Goal: Transaction & Acquisition: Book appointment/travel/reservation

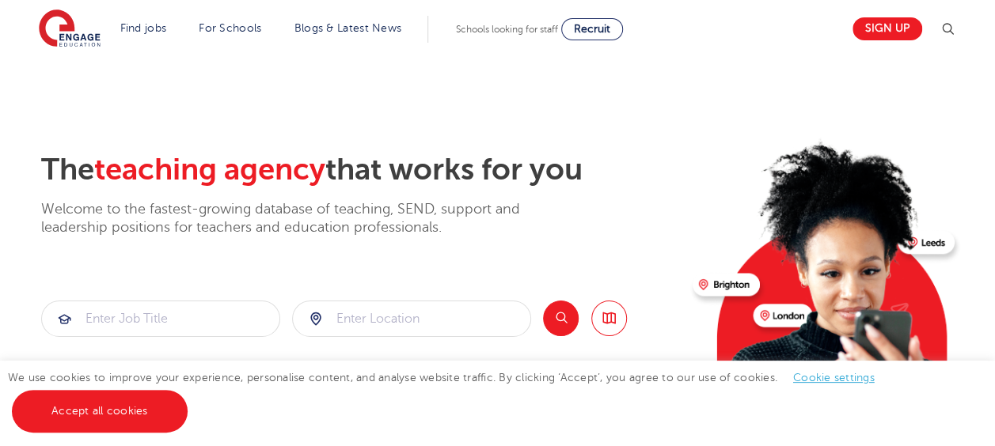
click at [229, 188] on div "The teaching agency that works for you Welcome to the fastest-growing database …" at bounding box center [360, 194] width 639 height 85
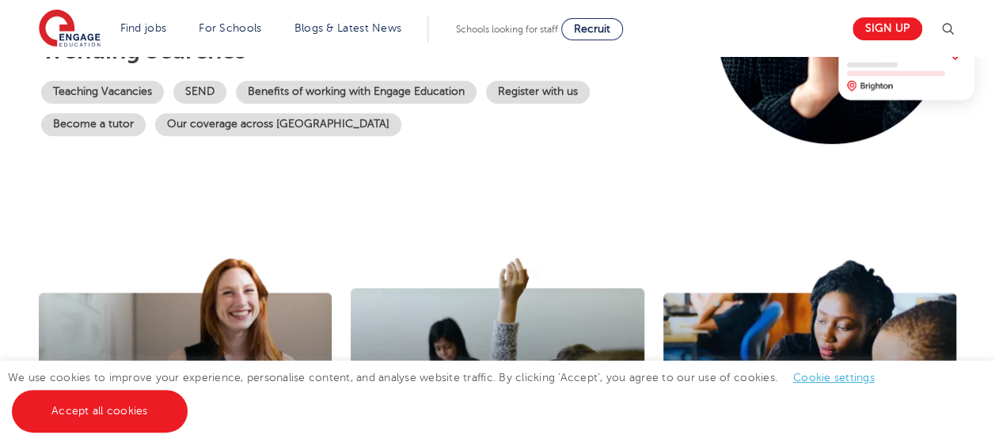
scroll to position [297, 0]
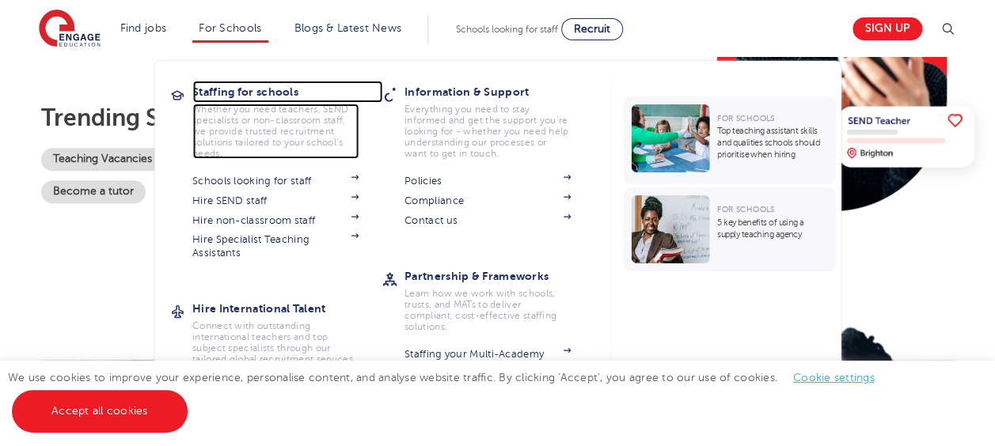
click at [265, 102] on h3 "Staffing for schools" at bounding box center [287, 92] width 190 height 22
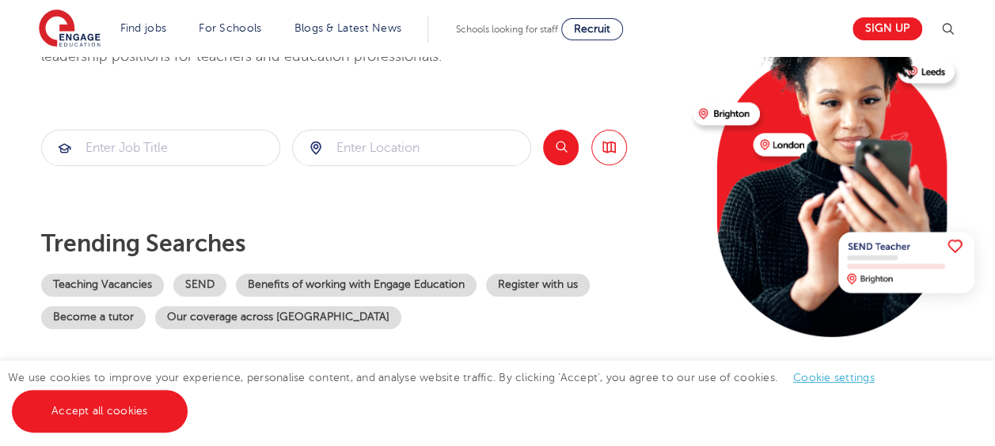
scroll to position [79, 0]
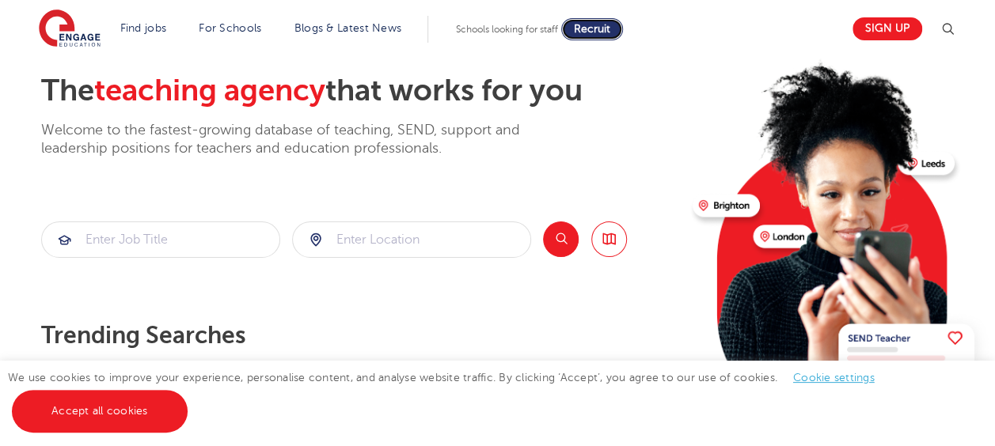
click at [610, 33] on span "Recruit" at bounding box center [592, 29] width 36 height 12
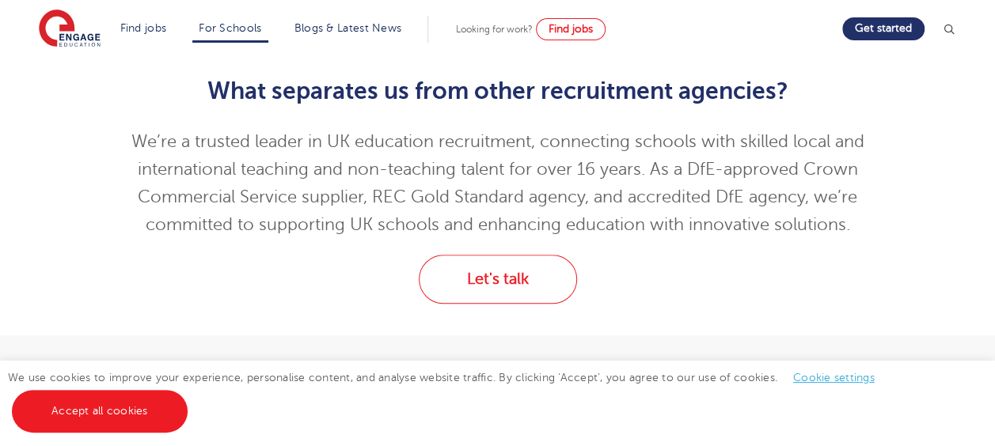
scroll to position [475, 0]
click at [921, 29] on link "Get started" at bounding box center [883, 28] width 82 height 23
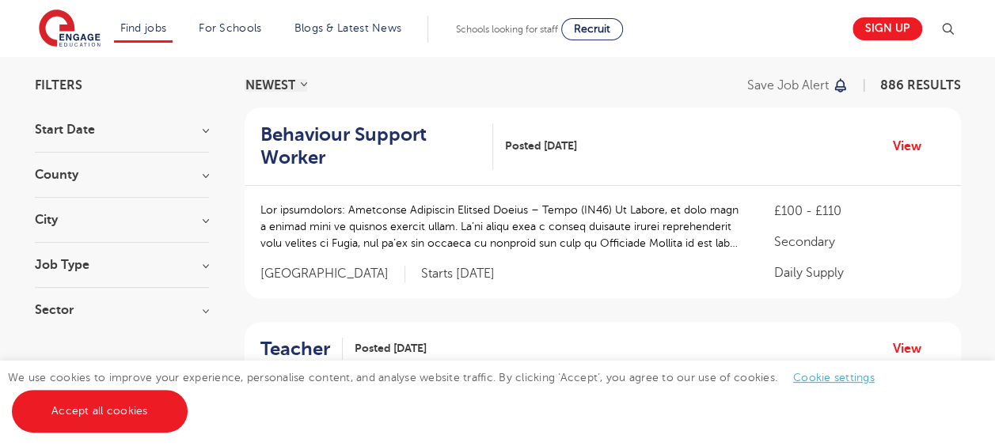
scroll to position [158, 0]
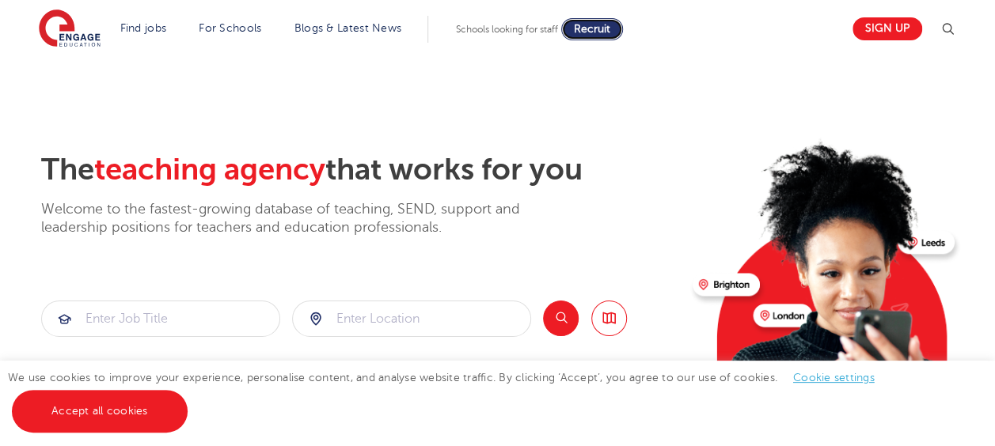
click at [590, 34] on span "Recruit" at bounding box center [592, 29] width 36 height 12
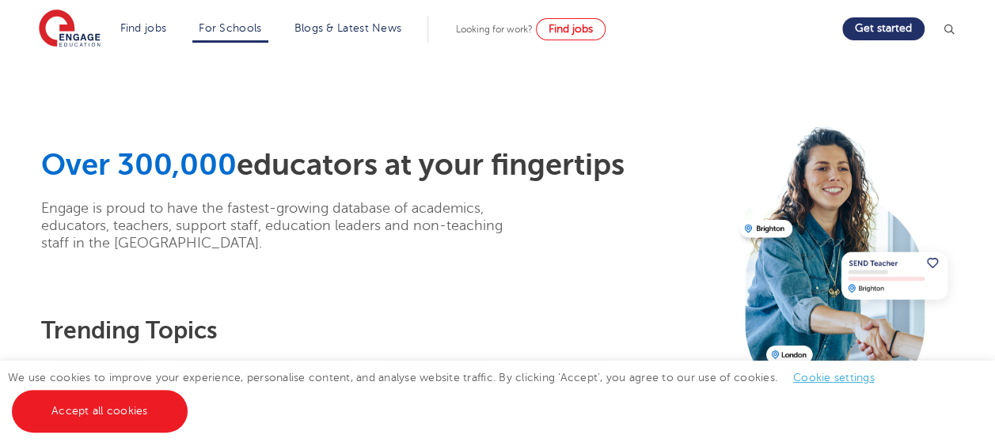
scroll to position [317, 0]
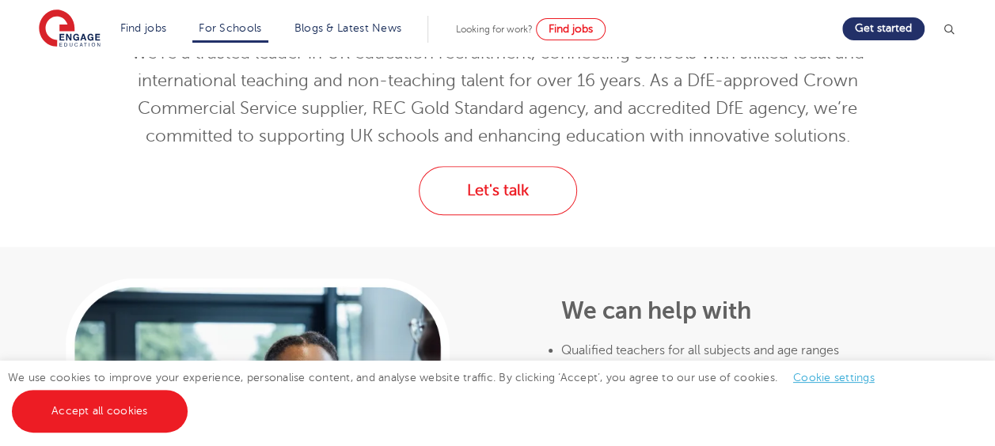
scroll to position [475, 0]
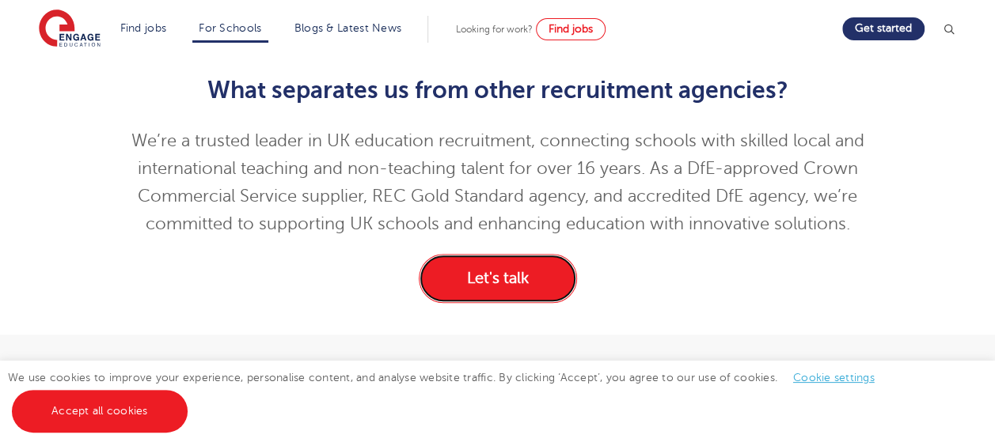
click at [537, 269] on link "Let's talk" at bounding box center [498, 278] width 158 height 49
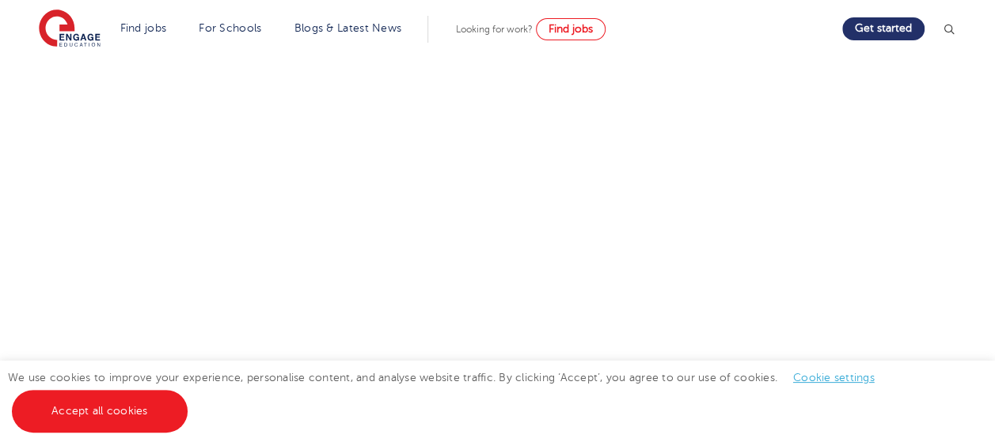
scroll to position [475, 0]
click at [45, 215] on div "Discuss your needs Use the tool below to book yourself in for a commitment-free…" at bounding box center [497, 176] width 960 height 804
click at [82, 275] on div "Discuss your needs Use the tool below to book yourself in for a commitment-free…" at bounding box center [497, 176] width 960 height 804
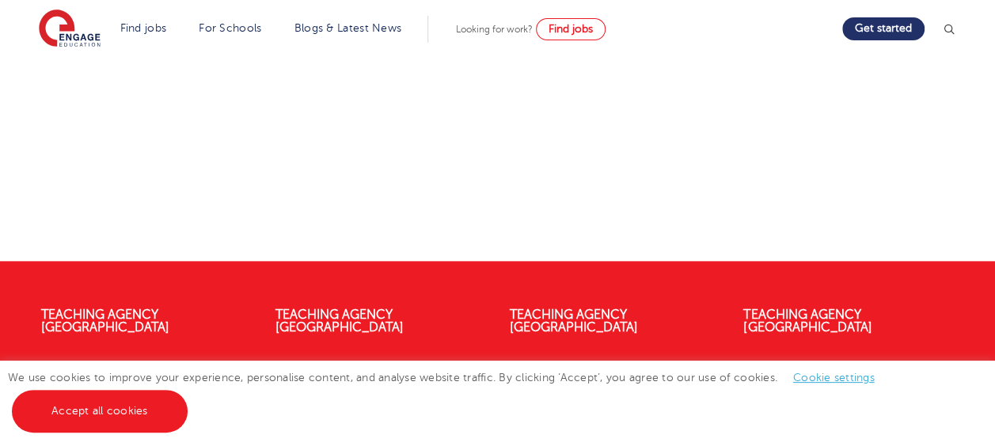
scroll to position [554, 0]
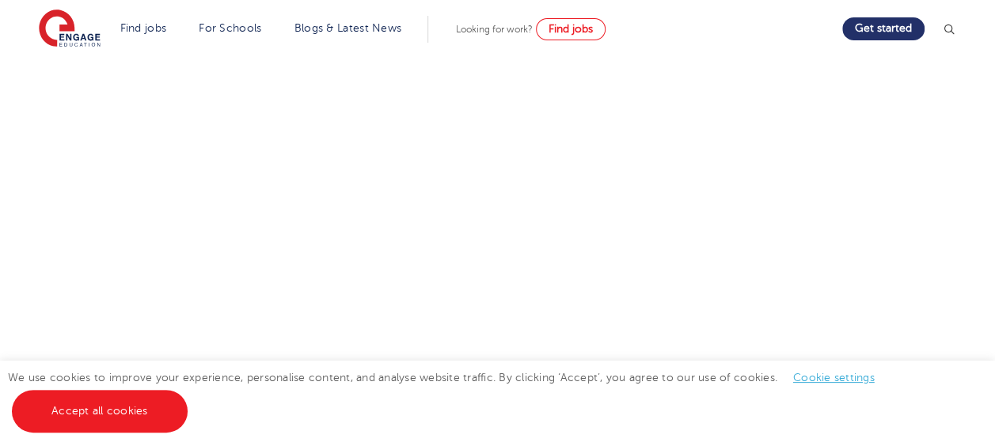
click at [93, 131] on div "Discuss your needs Use the tool below to book yourself in for a commitment-free…" at bounding box center [497, 97] width 960 height 804
click at [25, 204] on div "Discuss your needs Use the tool below to book yourself in for a commitment-free…" at bounding box center [497, 97] width 960 height 804
drag, startPoint x: 36, startPoint y: 291, endPoint x: 80, endPoint y: 286, distance: 43.8
click at [40, 290] on div "Discuss your needs Use the tool below to book yourself in for a commitment-free…" at bounding box center [497, 176] width 960 height 804
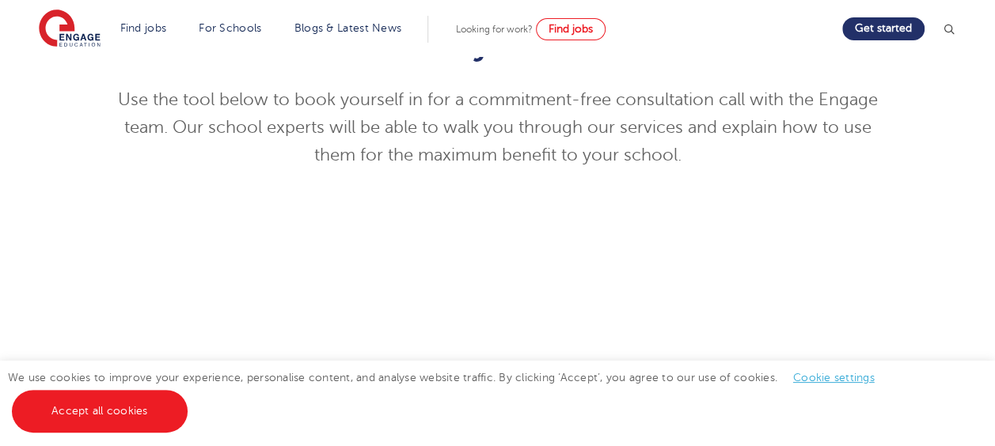
scroll to position [158, 0]
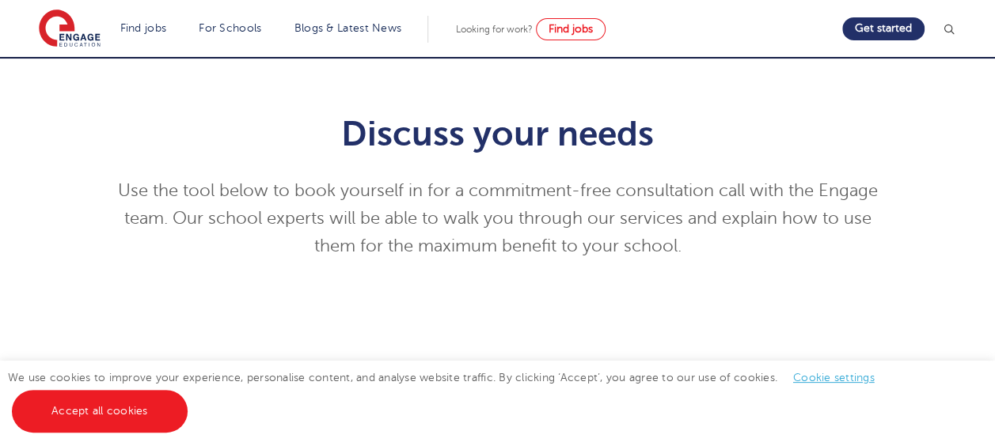
click at [98, 158] on div "Discuss your needs Use the tool below to book yourself in for a commitment-free…" at bounding box center [497, 452] width 800 height 725
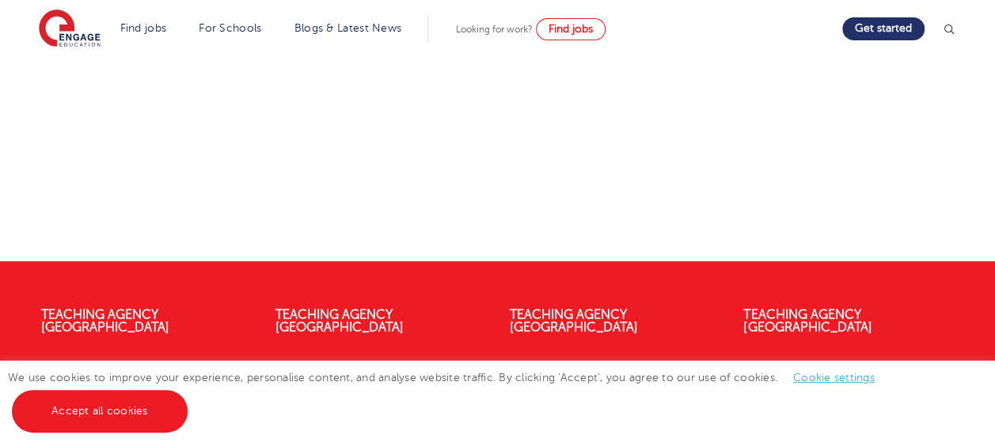
scroll to position [554, 0]
